Goal: Transaction & Acquisition: Purchase product/service

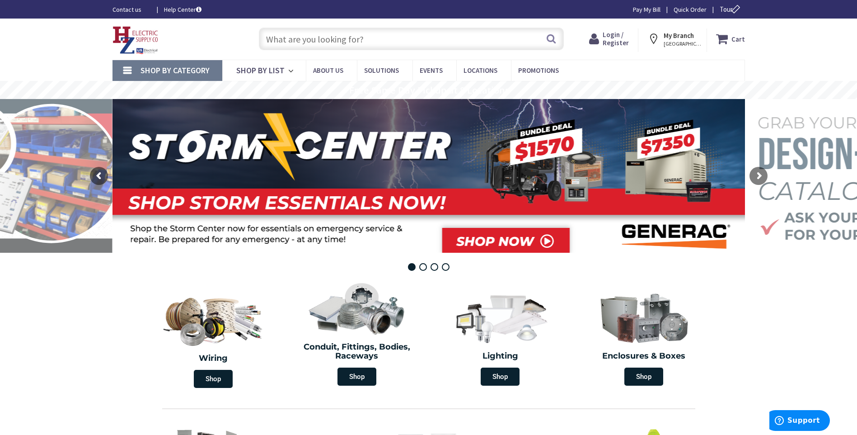
click at [615, 39] on span "Login / Register" at bounding box center [616, 38] width 26 height 17
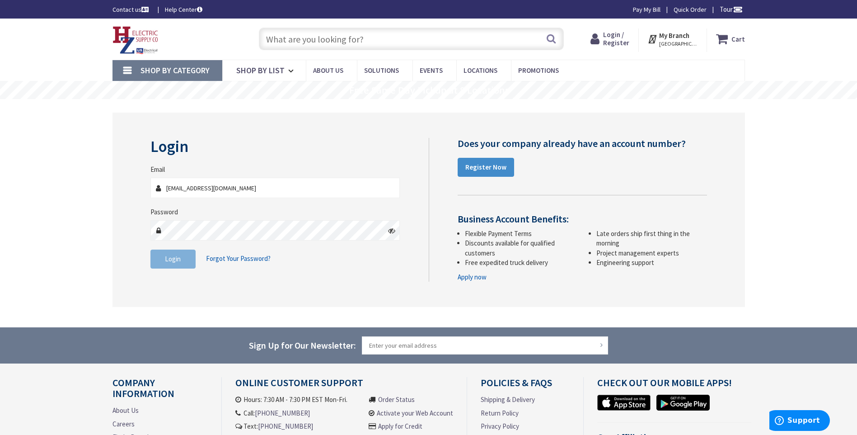
type input "djcelectric@outlook.com"
click at [159, 262] on button "Login" at bounding box center [172, 258] width 45 height 19
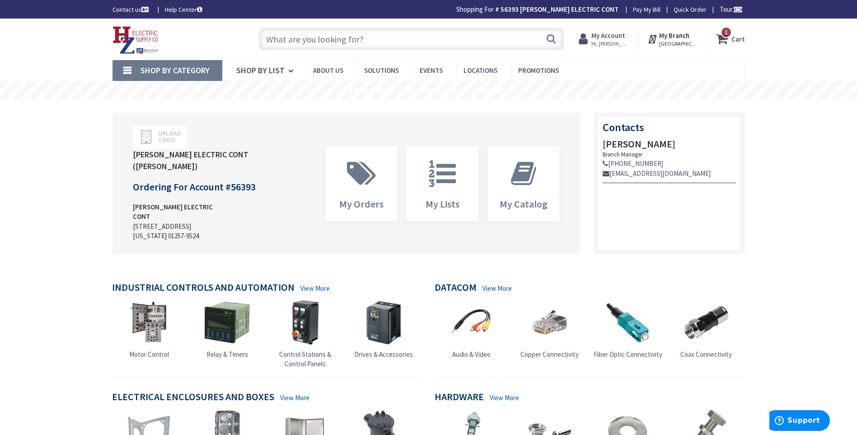
click at [306, 38] on input "text" at bounding box center [411, 39] width 305 height 23
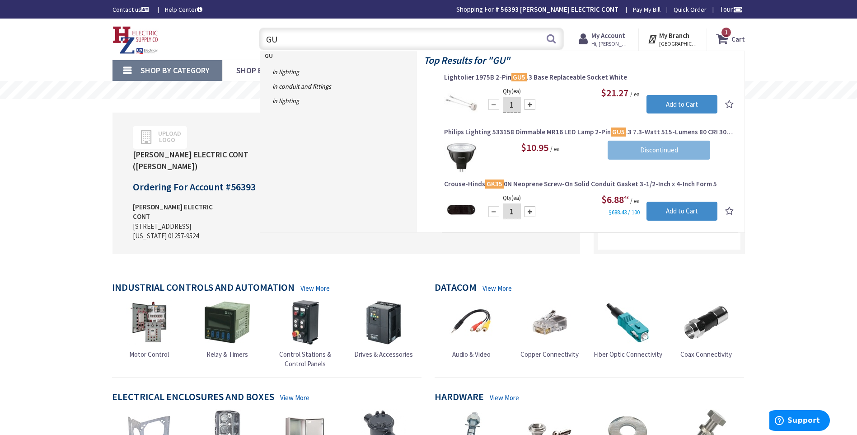
type input "G"
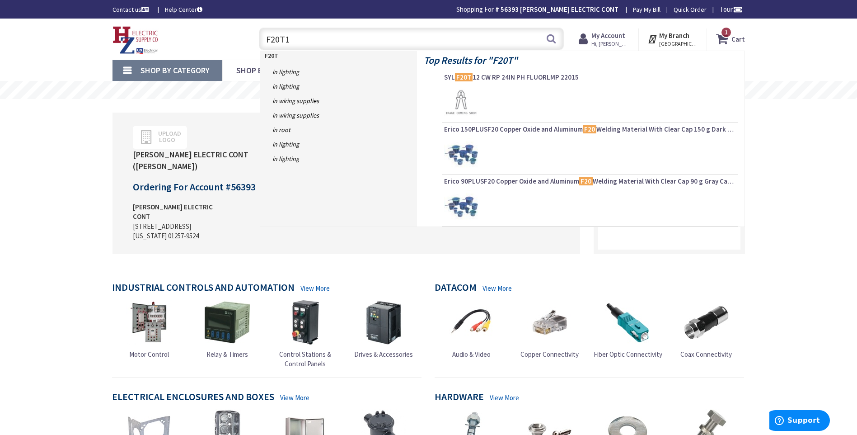
type input "F20T12"
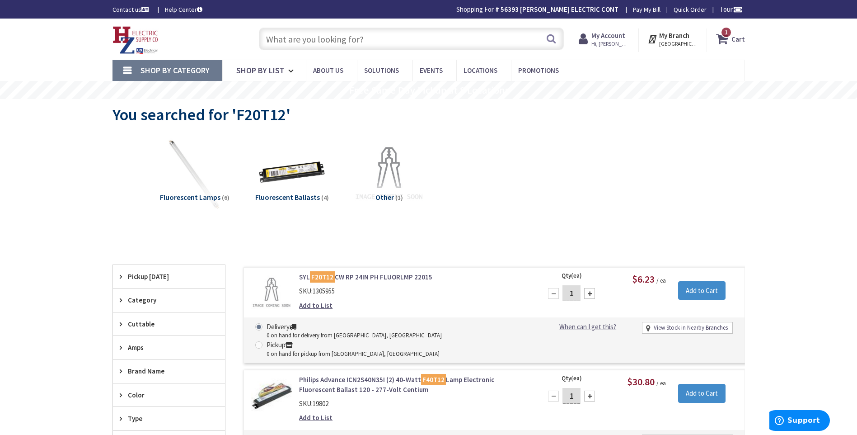
click at [183, 195] on span "Fluorescent Lamps" at bounding box center [190, 196] width 61 height 9
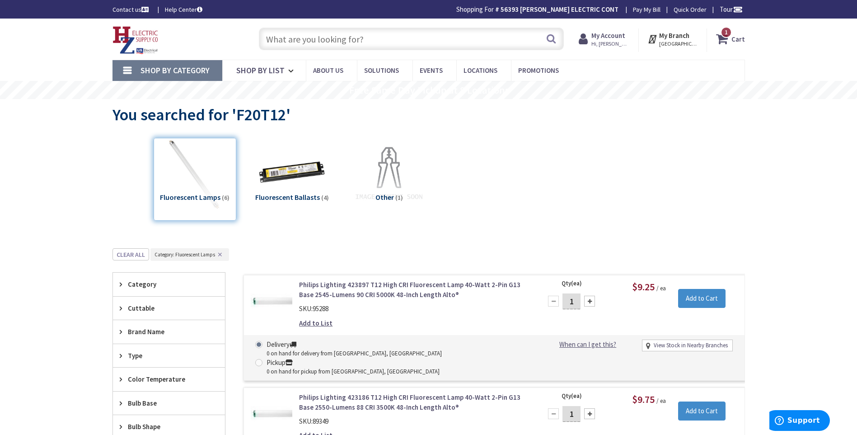
click at [293, 39] on input "text" at bounding box center [411, 39] width 305 height 23
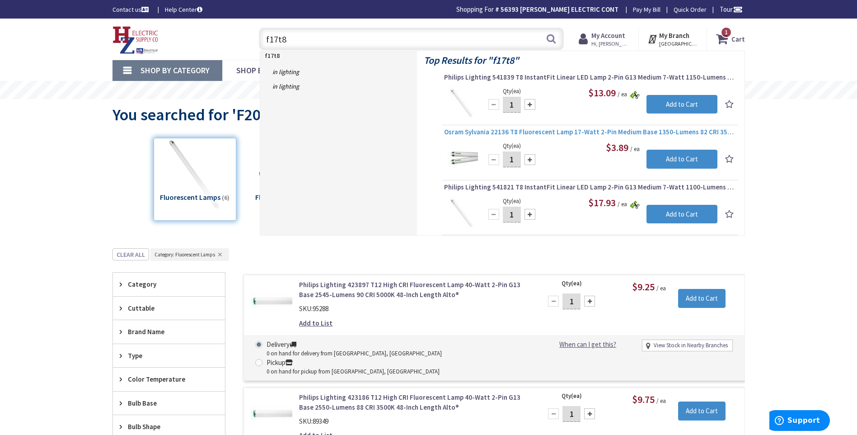
type input "f17t8"
click at [550, 133] on span "Osram Sylvania 22136 T8 Fluorescent Lamp 17-Watt 2-Pin Medium Base 1350-Lumens …" at bounding box center [589, 131] width 291 height 9
